Goal: Task Accomplishment & Management: Complete application form

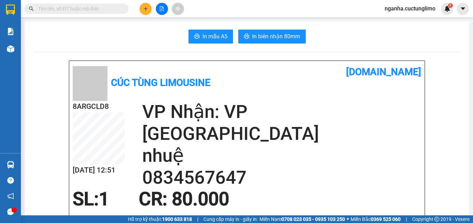
click at [144, 10] on icon "plus" at bounding box center [145, 8] width 5 height 5
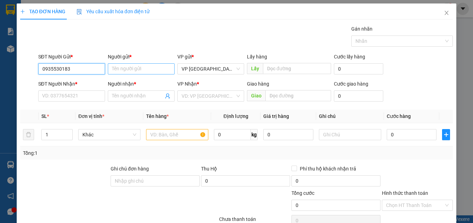
type input "0935530183"
click at [140, 67] on input "Người gửi *" at bounding box center [141, 68] width 67 height 11
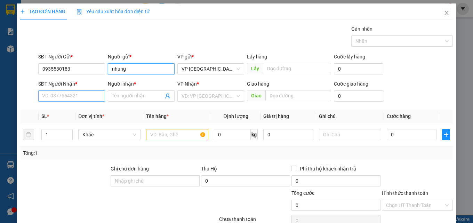
type input "nhung"
click at [80, 97] on input "SĐT Người Nhận *" at bounding box center [71, 95] width 67 height 11
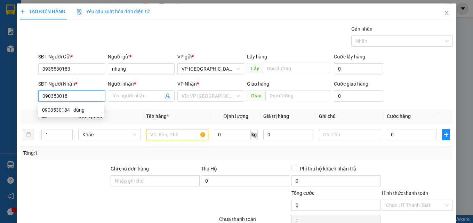
type input "0903530184"
click at [74, 110] on div "0903530184 - dũng" at bounding box center [71, 110] width 58 height 8
type input "dũng"
type input "100.000"
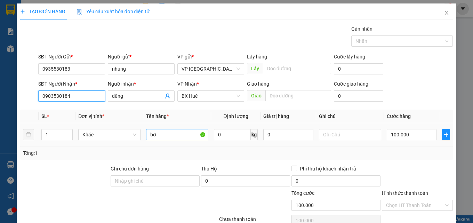
type input "0903530184"
drag, startPoint x: 175, startPoint y: 135, endPoint x: 104, endPoint y: 139, distance: 71.7
click at [104, 139] on tr "1 Khác bơ 0 kg 0 100.000" at bounding box center [236, 134] width 433 height 23
type input "s"
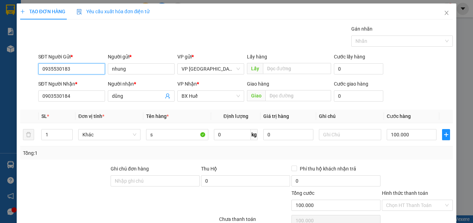
click at [51, 72] on input "0935530183" at bounding box center [71, 68] width 67 height 11
type input "0903530183"
click at [63, 85] on div "0903530183 - nhung" at bounding box center [71, 83] width 58 height 8
type input "bơ"
type input "0903530183"
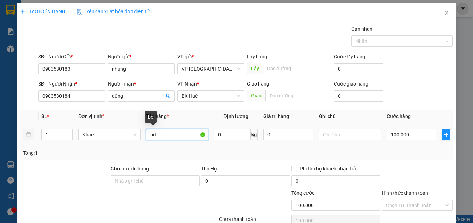
drag, startPoint x: 161, startPoint y: 135, endPoint x: 113, endPoint y: 147, distance: 49.3
click at [113, 147] on div "SL * Đơn vị tính * Tên hàng * Định lượng Giá trị hàng Ghi chú Cước hàng 1 Khác …" at bounding box center [236, 134] width 433 height 50
type input "sầu riêng"
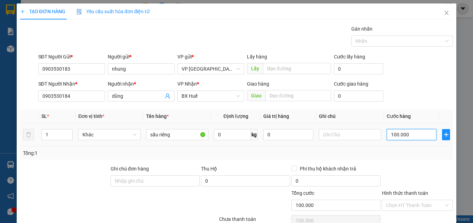
click at [407, 134] on input "100.000" at bounding box center [411, 134] width 50 height 11
click at [407, 132] on input "100.000" at bounding box center [411, 134] width 50 height 11
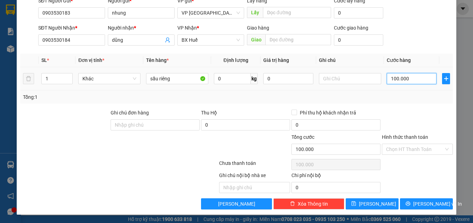
click at [400, 81] on input "100.000" at bounding box center [411, 78] width 50 height 11
click at [416, 148] on input "Hình thức thanh toán" at bounding box center [415, 149] width 58 height 10
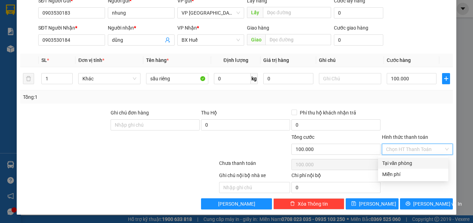
click at [394, 163] on div "Tại văn phòng" at bounding box center [413, 163] width 62 height 8
type input "0"
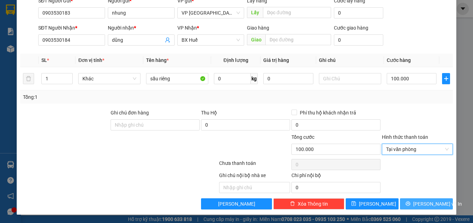
click at [424, 203] on span "[PERSON_NAME] và In" at bounding box center [437, 204] width 49 height 8
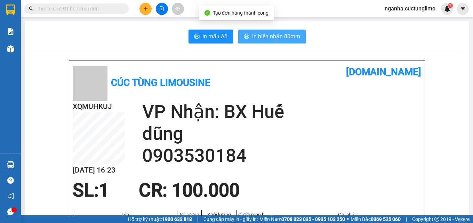
click at [276, 38] on span "In biên nhận 80mm" at bounding box center [276, 36] width 48 height 9
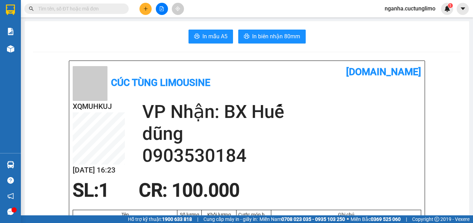
click at [143, 9] on icon "plus" at bounding box center [145, 8] width 5 height 5
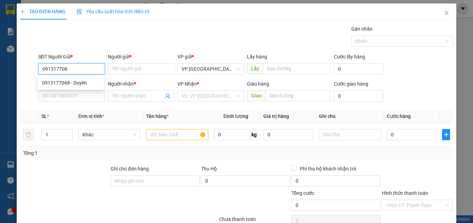
type input "0913177068"
click at [76, 82] on div "0913177068 - Duyên" at bounding box center [71, 83] width 58 height 8
type input "Duyên"
type input "0906488920"
type input "lý"
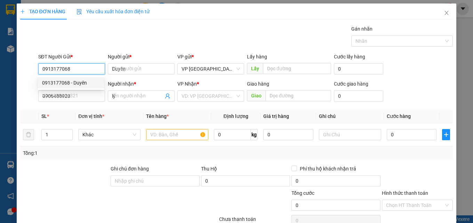
type input "40.000"
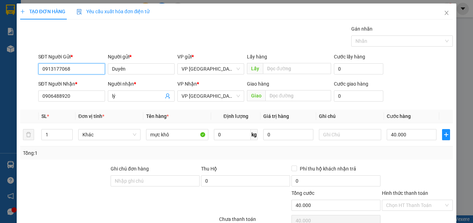
drag, startPoint x: 218, startPoint y: 98, endPoint x: 107, endPoint y: 104, distance: 111.4
click at [119, 104] on div "SĐT Người Nhận * 0906488920 Người nhận * lý VP Nhận * VP Đà Lạt Giao hàng Giao …" at bounding box center [245, 92] width 417 height 24
type input "0913177068"
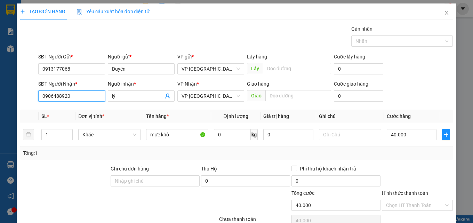
click at [80, 96] on input "0906488920" at bounding box center [71, 95] width 67 height 11
drag, startPoint x: 64, startPoint y: 98, endPoint x: 4, endPoint y: 99, distance: 59.8
click at [23, 99] on div "SĐT Người Nhận * 0906488920 Người nhận * lý VP Nhận * VP Đà Lạt Giao hàng Giao …" at bounding box center [236, 92] width 434 height 24
type input "0984255595"
drag, startPoint x: 126, startPoint y: 94, endPoint x: 70, endPoint y: 85, distance: 56.6
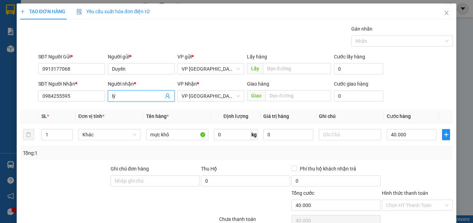
click at [79, 96] on div "SĐT Người Nhận * 0984255595 Người nhận * lý lý VP Nhận * VP Đà Lạt Giao hàng Gi…" at bounding box center [245, 92] width 417 height 24
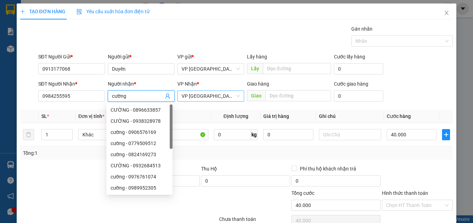
click at [204, 94] on span "VP [GEOGRAPHIC_DATA]" at bounding box center [210, 96] width 58 height 10
type input "cường"
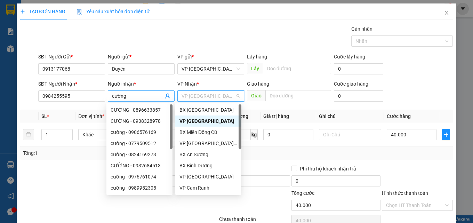
drag, startPoint x: 204, startPoint y: 97, endPoint x: 148, endPoint y: 99, distance: 56.0
click at [148, 99] on div "SĐT Người Nhận * 0984255595 Người nhận * cường VP Nhận * VP Đà Lạt Giao hàng Gi…" at bounding box center [245, 92] width 417 height 24
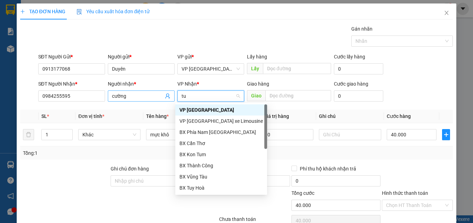
type input "tuy"
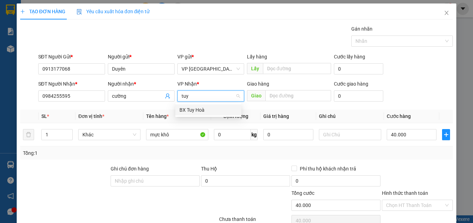
click at [198, 109] on div "BX Tuy Hoà" at bounding box center [208, 110] width 58 height 8
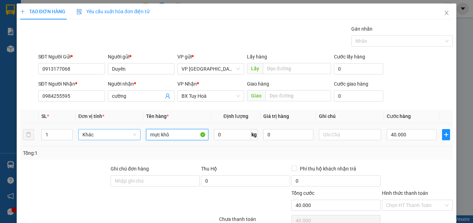
drag, startPoint x: 175, startPoint y: 133, endPoint x: 121, endPoint y: 139, distance: 54.1
click at [121, 139] on tr "1 Khác mực khô 0 kg 0 40.000" at bounding box center [236, 134] width 433 height 23
type input "bay"
click at [416, 140] on input "40.000" at bounding box center [411, 134] width 50 height 11
type input "3"
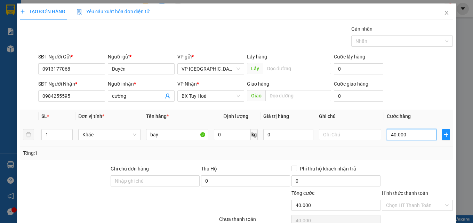
type input "3"
type input "30"
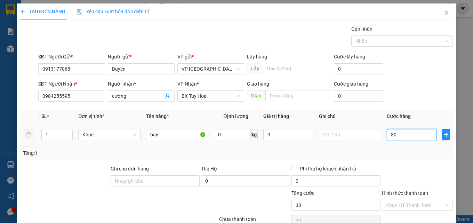
type input "300"
type input "3.000"
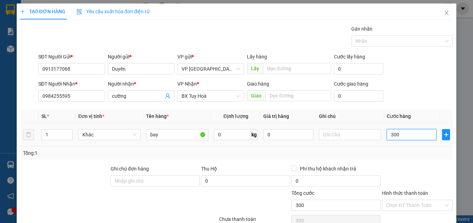
type input "3.000"
type input "30.000"
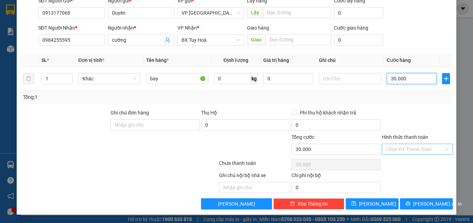
type input "30.000"
click at [414, 143] on div "Hình thức thanh toán Chọn HT Thanh Toán" at bounding box center [417, 145] width 71 height 24
click at [421, 150] on input "Hình thức thanh toán" at bounding box center [415, 149] width 58 height 10
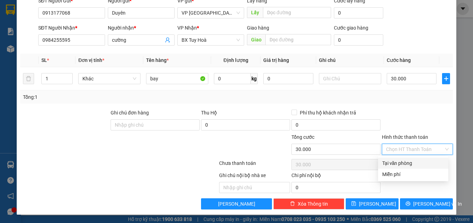
click at [404, 165] on div "Tại văn phòng" at bounding box center [413, 163] width 62 height 8
type input "0"
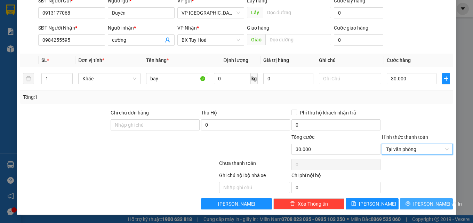
click at [420, 204] on span "[PERSON_NAME] và In" at bounding box center [437, 204] width 49 height 8
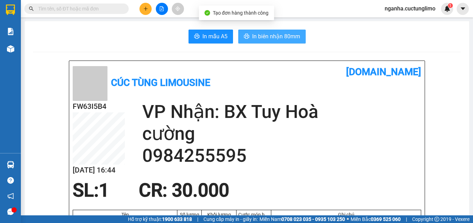
click at [273, 33] on span "In biên nhận 80mm" at bounding box center [276, 36] width 48 height 9
drag, startPoint x: 263, startPoint y: 34, endPoint x: 275, endPoint y: 40, distance: 12.7
click at [264, 35] on span "In biên nhận 80mm" at bounding box center [276, 36] width 48 height 9
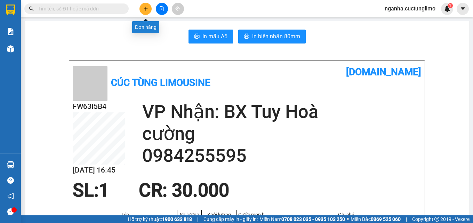
click at [146, 10] on icon "plus" at bounding box center [145, 8] width 5 height 5
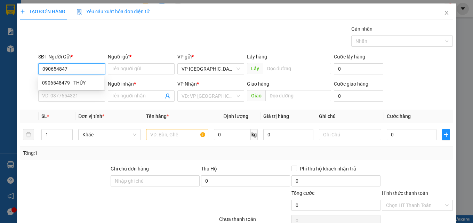
type input "0906548479"
click at [41, 82] on div "0906548479 - THÚY" at bounding box center [71, 82] width 66 height 11
type input "THÚY"
type input "0933069559"
type input "UYÊN"
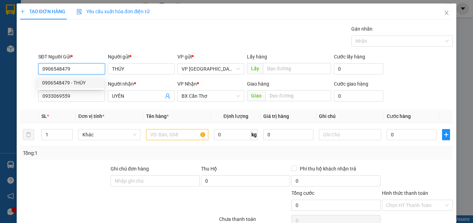
type input "60.000"
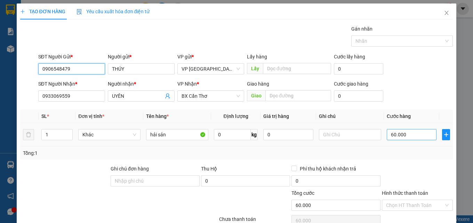
type input "0906548479"
click at [411, 132] on input "60.000" at bounding box center [411, 134] width 50 height 11
type input "0"
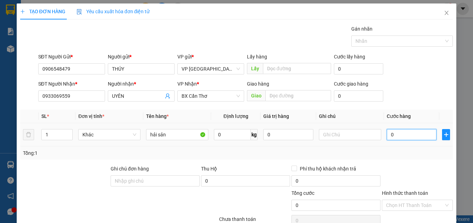
type input "5"
type input "05"
type input "50"
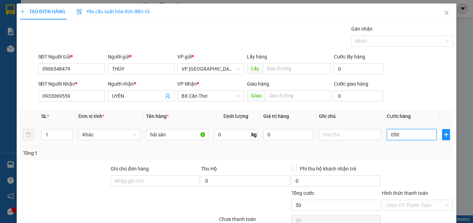
type input "0.500"
type input "500"
type input "50"
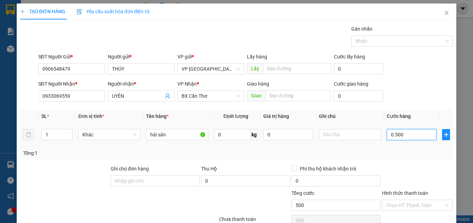
type input "050"
type input "5"
type input "05"
type input "0"
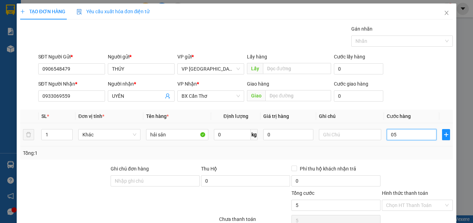
type input "0"
type input "50"
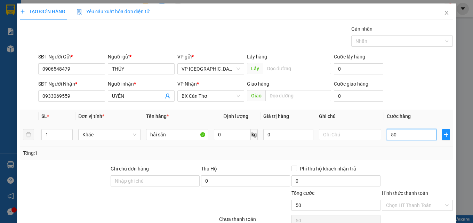
type input "500"
type input "5.000"
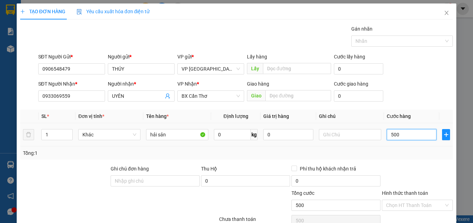
type input "5.000"
type input "50.000"
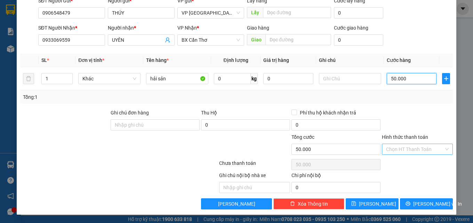
type input "50.000"
click at [413, 148] on input "Hình thức thanh toán" at bounding box center [415, 149] width 58 height 10
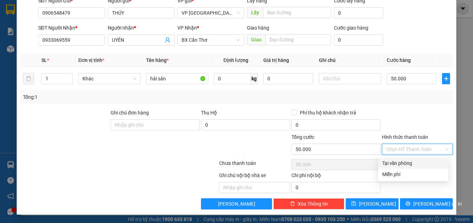
click at [416, 161] on div "Tại văn phòng" at bounding box center [413, 163] width 62 height 8
type input "0"
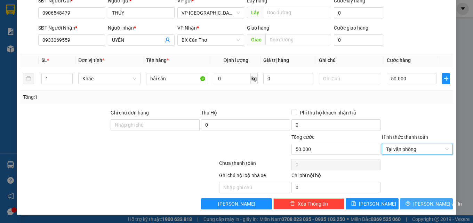
click at [422, 200] on span "[PERSON_NAME] và In" at bounding box center [437, 204] width 49 height 8
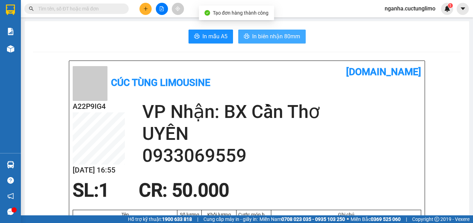
click at [274, 37] on span "In biên nhận 80mm" at bounding box center [276, 36] width 48 height 9
